Goal: Task Accomplishment & Management: Manage account settings

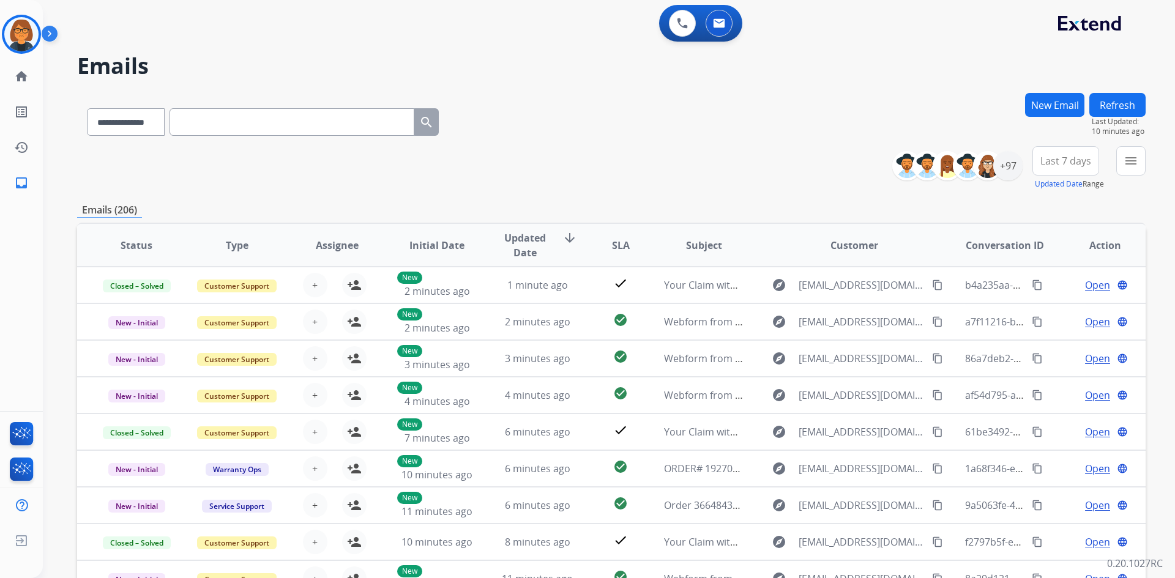
select select "**********"
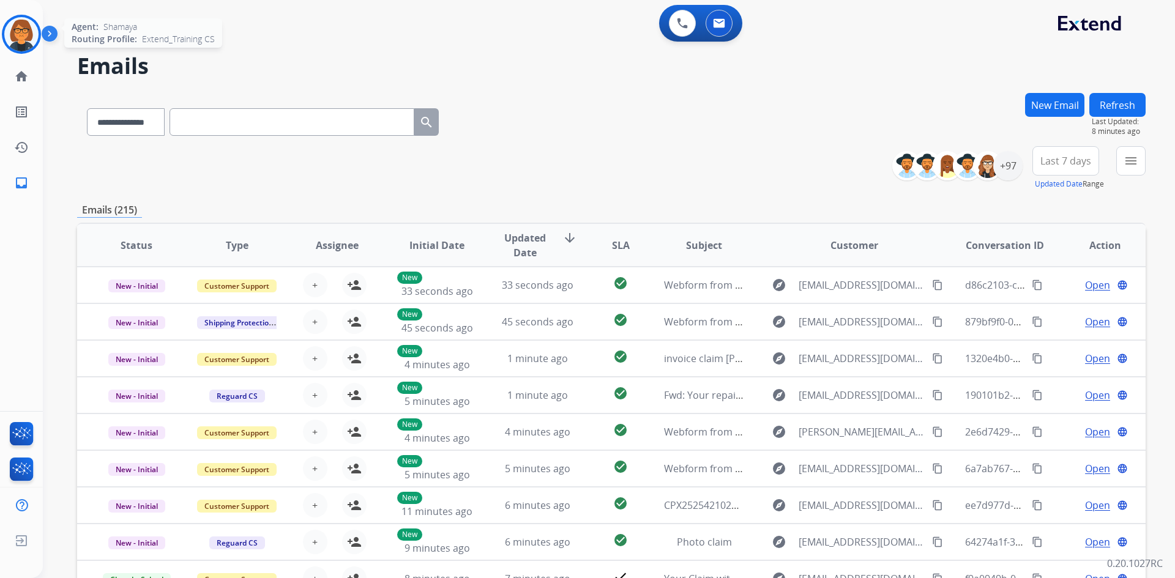
click at [21, 37] on img at bounding box center [21, 34] width 34 height 34
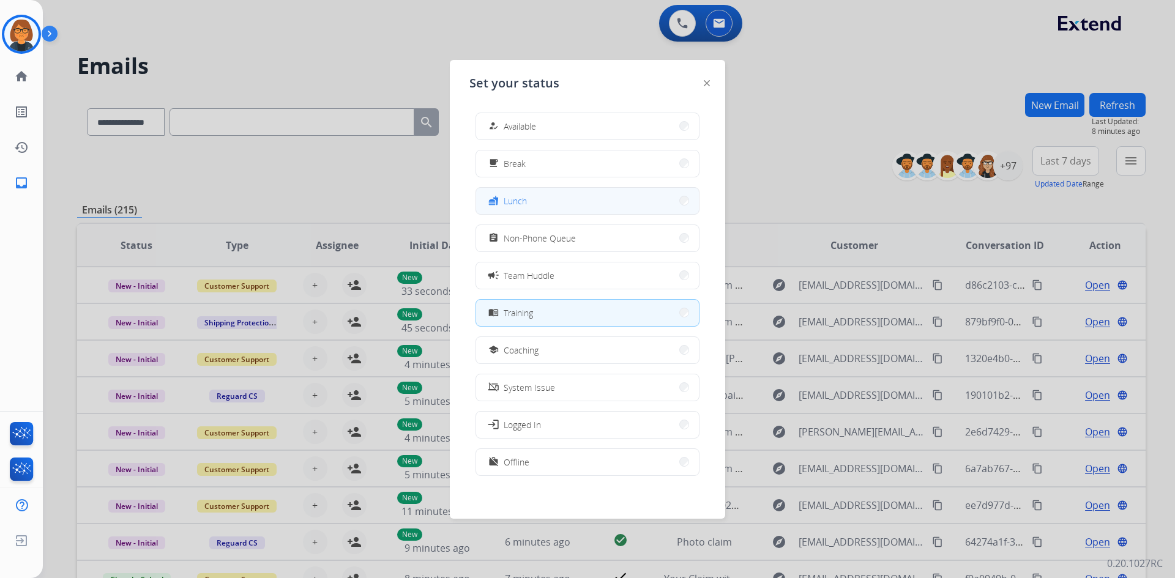
click at [526, 202] on span "Lunch" at bounding box center [515, 201] width 23 height 13
